Goal: Check status: Check status

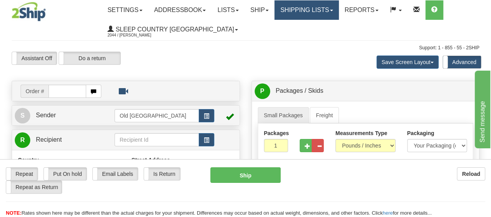
click at [333, 10] on span at bounding box center [331, 11] width 3 height 2
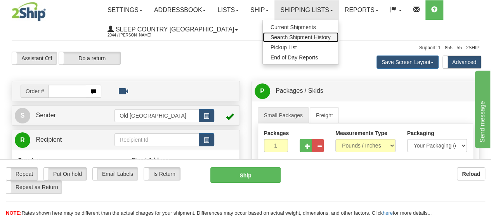
click at [299, 37] on span "Search Shipment History" at bounding box center [301, 37] width 60 height 6
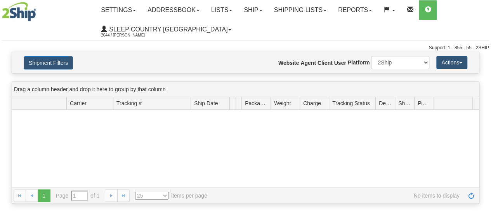
type input "From [DATE] To [DATE]"
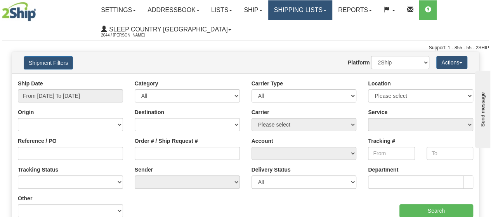
click at [333, 9] on link "Shipping lists" at bounding box center [300, 9] width 64 height 19
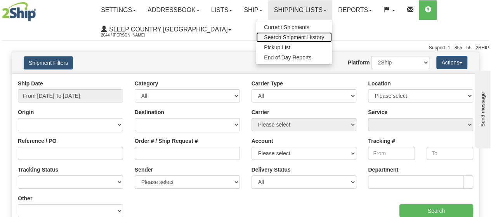
drag, startPoint x: 294, startPoint y: 36, endPoint x: 270, endPoint y: 45, distance: 25.2
click at [293, 37] on span "Search Shipment History" at bounding box center [294, 37] width 60 height 6
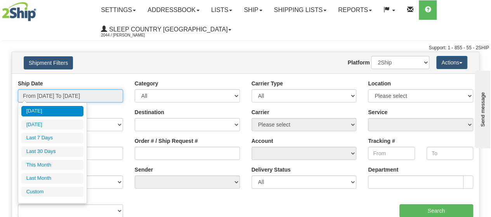
drag, startPoint x: 107, startPoint y: 96, endPoint x: 104, endPoint y: 99, distance: 4.4
click at [106, 97] on input "From 10/10/2025 To 10/11/2025" at bounding box center [70, 95] width 105 height 13
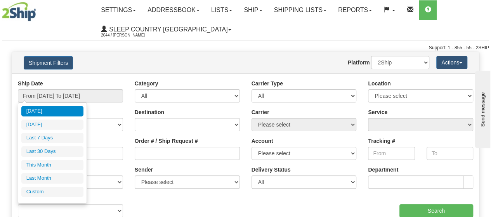
click at [47, 150] on li "Last 30 Days" at bounding box center [52, 151] width 62 height 10
type input "From 09/12/2025 To 10/11/2025"
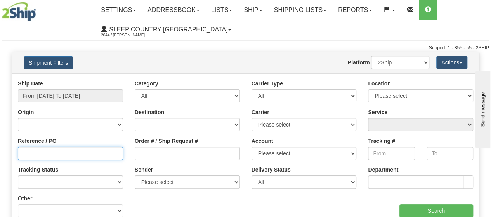
click at [33, 151] on input "Reference / PO" at bounding box center [70, 153] width 105 height 13
paste input "1060865"
type input "1060865"
